Goal: Task Accomplishment & Management: Use online tool/utility

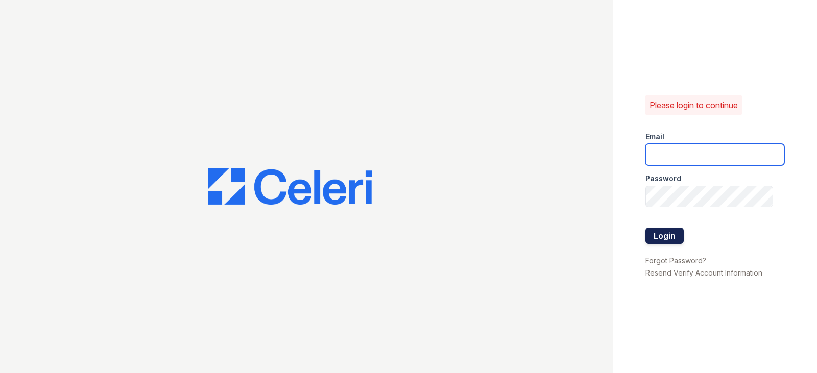
type input "gyeager@trinity-pm.com"
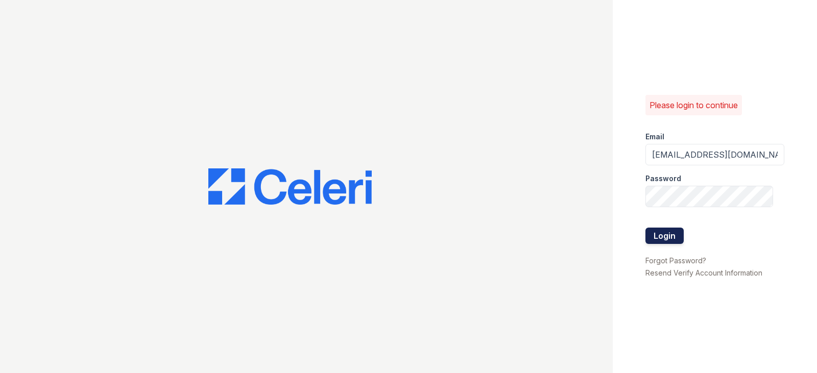
click at [655, 237] on button "Login" at bounding box center [665, 236] width 38 height 16
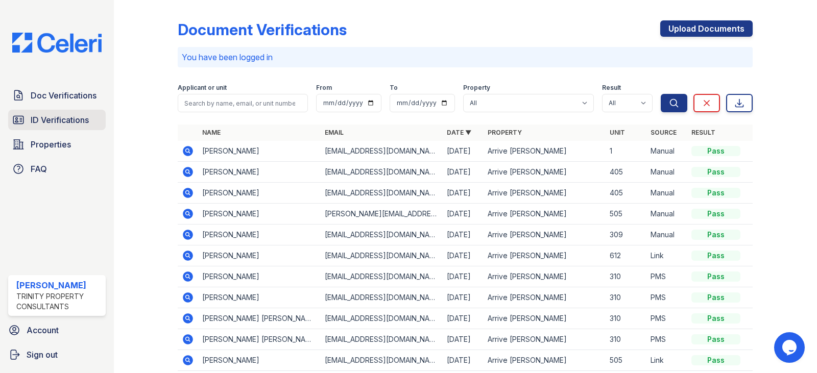
click at [87, 123] on span "ID Verifications" at bounding box center [60, 120] width 58 height 12
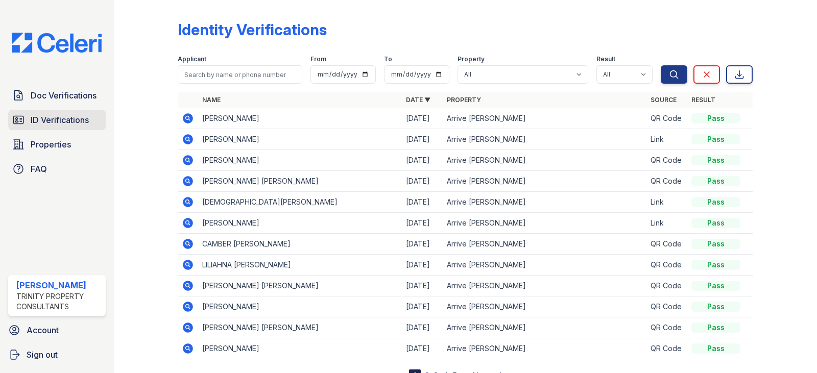
click at [76, 124] on span "ID Verifications" at bounding box center [60, 120] width 58 height 12
